Goal: Navigation & Orientation: Find specific page/section

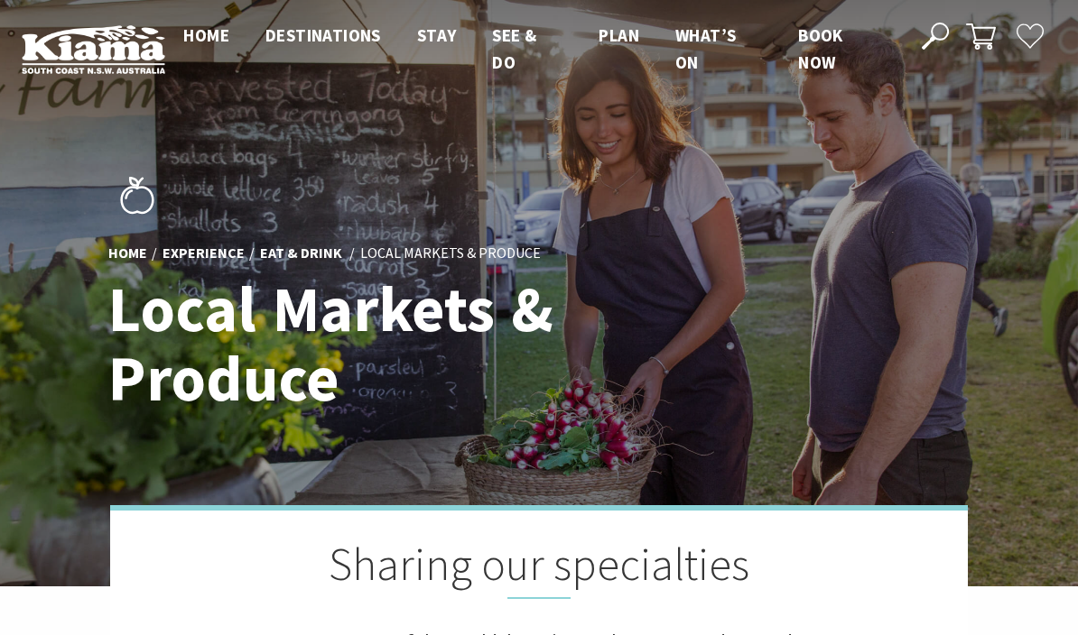
click at [212, 29] on span "Home" at bounding box center [206, 35] width 46 height 22
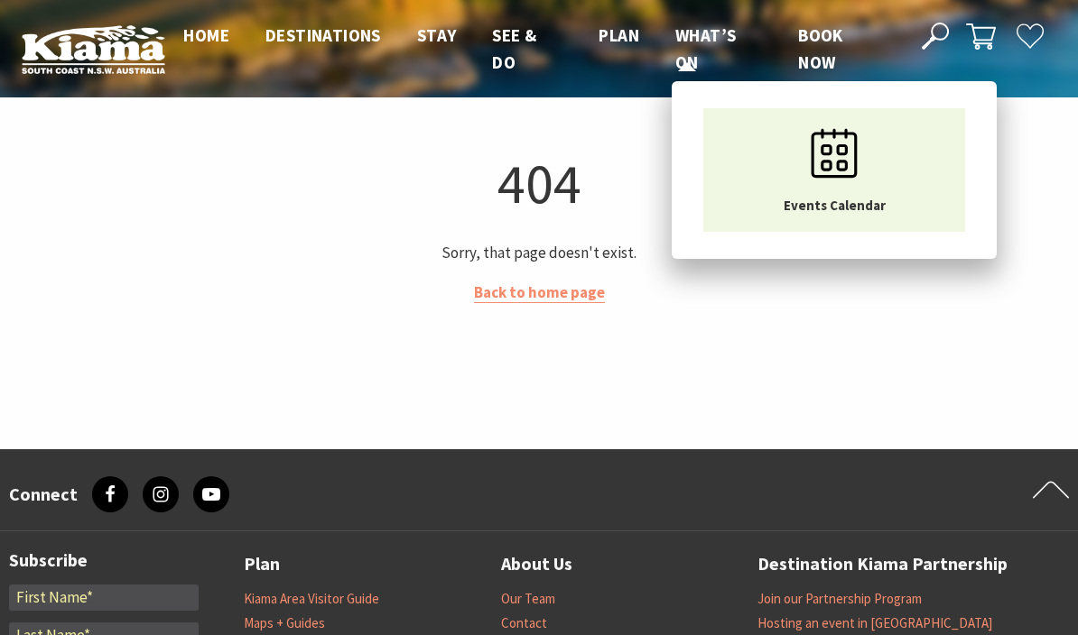
click at [710, 42] on span "What’s On" at bounding box center [705, 48] width 60 height 49
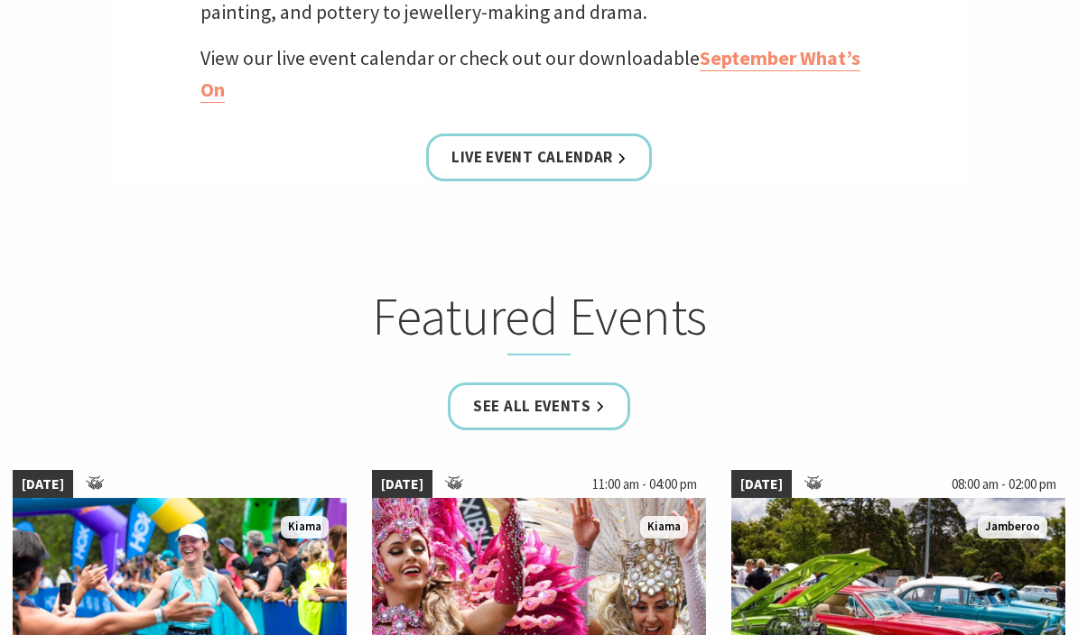
scroll to position [865, 0]
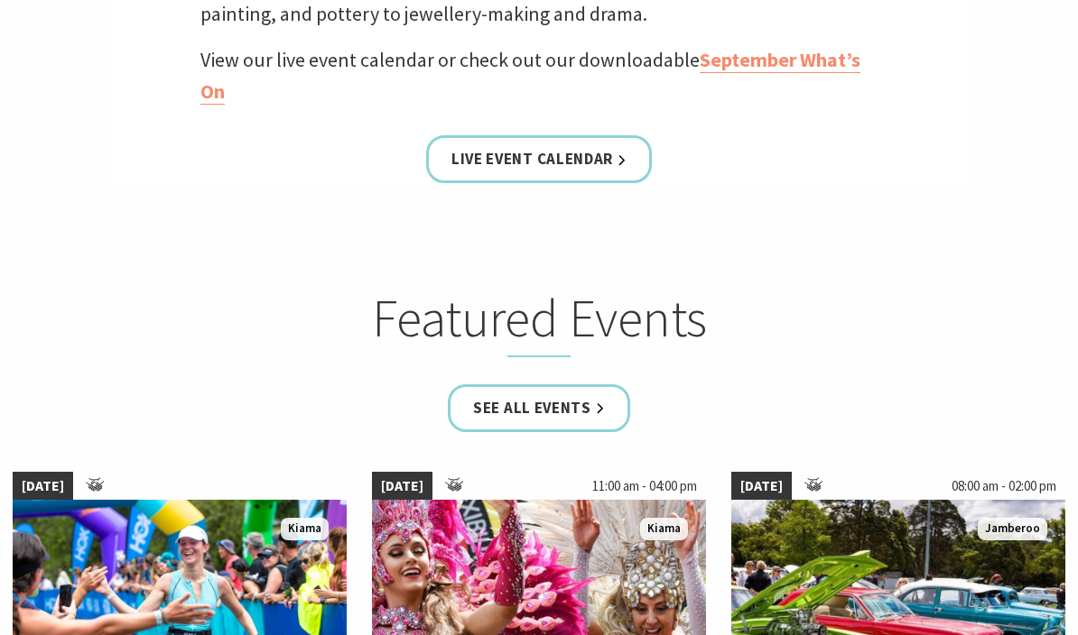
click at [556, 169] on link "Live Event Calendar" at bounding box center [539, 159] width 226 height 48
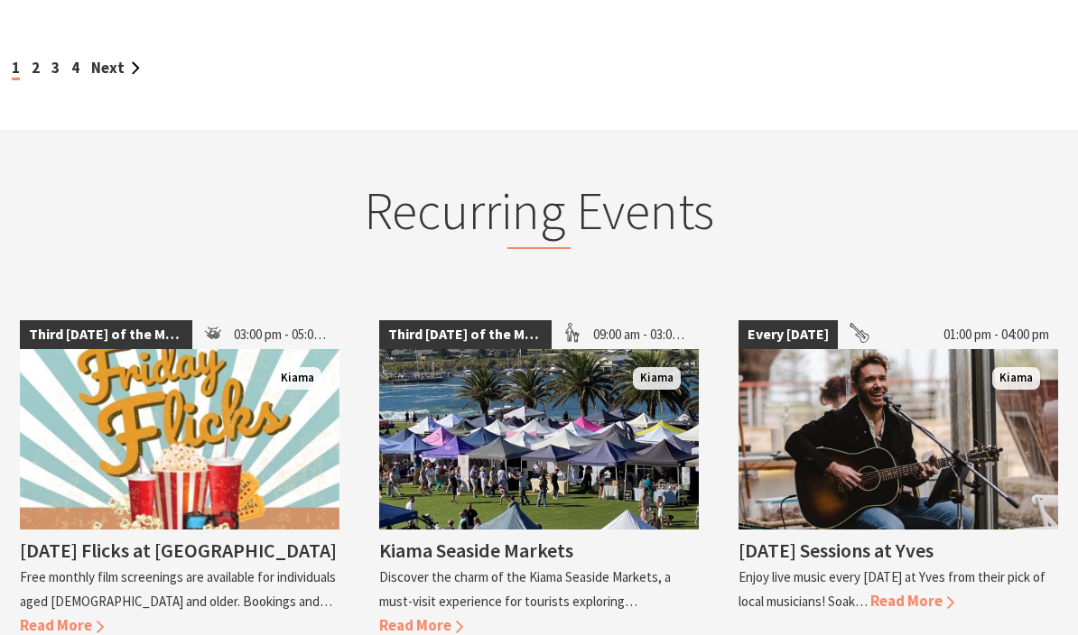
scroll to position [2265, 0]
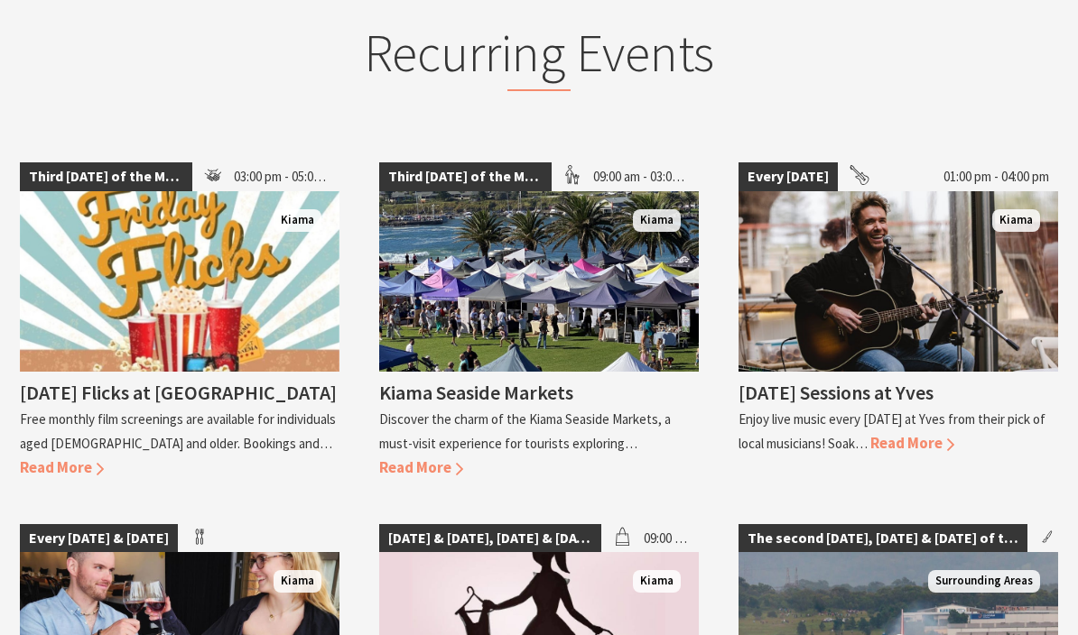
click at [423, 434] on div "Kiama Seaside Markets Discover the charm of the Kiama Seaside Markets, a must-v…" at bounding box center [538, 426] width 319 height 109
